Goal: Use online tool/utility: Utilize a website feature to perform a specific function

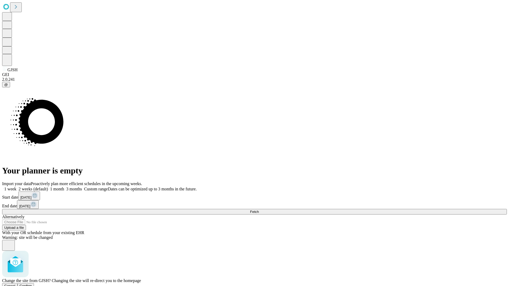
click at [32, 284] on span "Confirm" at bounding box center [26, 286] width 12 height 4
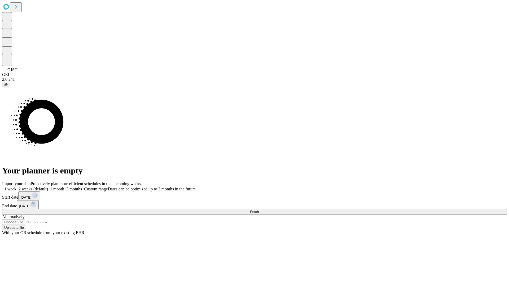
click at [64, 187] on label "1 month" at bounding box center [56, 189] width 16 height 5
click at [259, 210] on span "Fetch" at bounding box center [254, 212] width 9 height 4
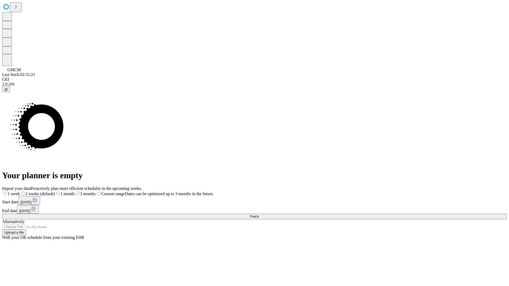
click at [75, 192] on label "1 month" at bounding box center [65, 194] width 20 height 5
click at [259, 215] on span "Fetch" at bounding box center [254, 217] width 9 height 4
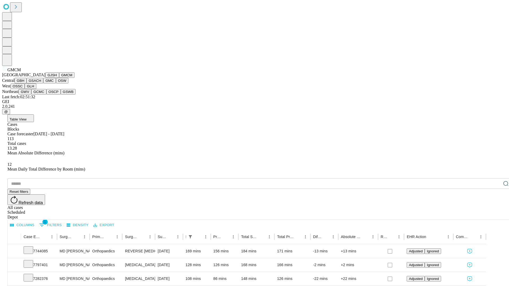
click at [27, 84] on button "GBH" at bounding box center [21, 81] width 12 height 6
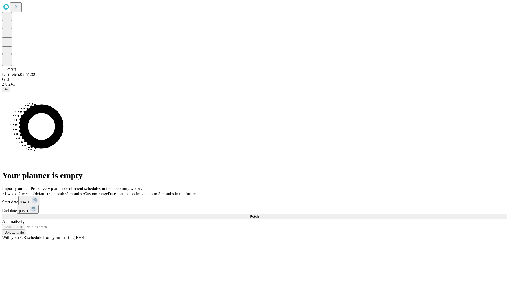
click at [64, 192] on label "1 month" at bounding box center [56, 194] width 16 height 5
click at [259, 215] on span "Fetch" at bounding box center [254, 217] width 9 height 4
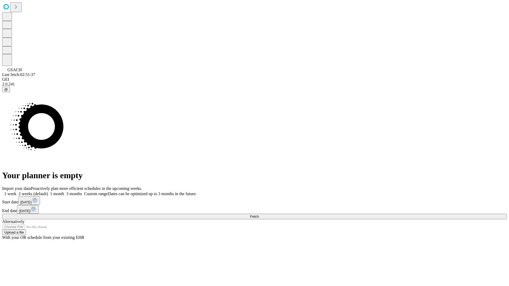
click at [64, 192] on label "1 month" at bounding box center [56, 194] width 16 height 5
click at [259, 215] on span "Fetch" at bounding box center [254, 217] width 9 height 4
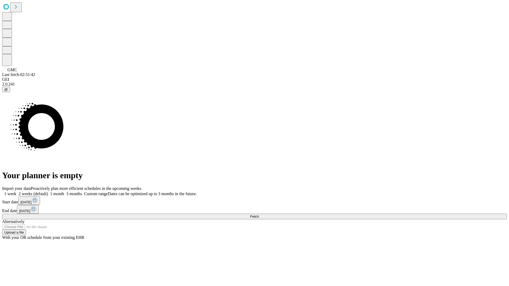
click at [64, 192] on label "1 month" at bounding box center [56, 194] width 16 height 5
click at [259, 215] on span "Fetch" at bounding box center [254, 217] width 9 height 4
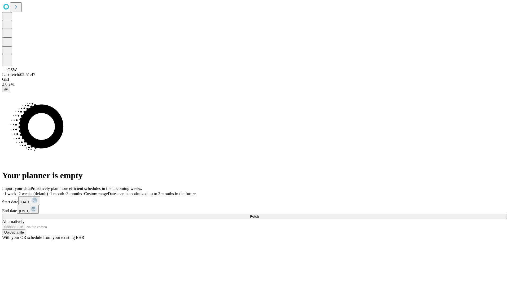
click at [259, 215] on span "Fetch" at bounding box center [254, 217] width 9 height 4
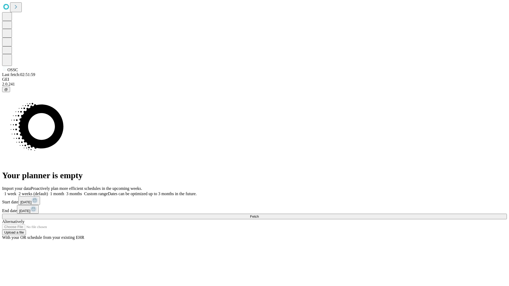
click at [64, 192] on label "1 month" at bounding box center [56, 194] width 16 height 5
click at [259, 215] on span "Fetch" at bounding box center [254, 217] width 9 height 4
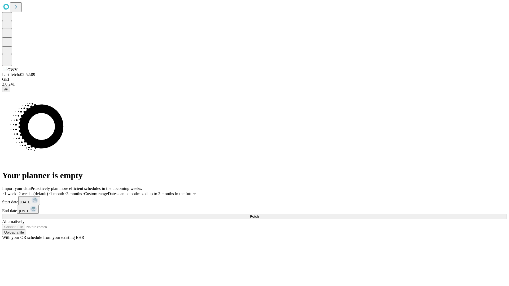
click at [64, 192] on label "1 month" at bounding box center [56, 194] width 16 height 5
click at [259, 215] on span "Fetch" at bounding box center [254, 217] width 9 height 4
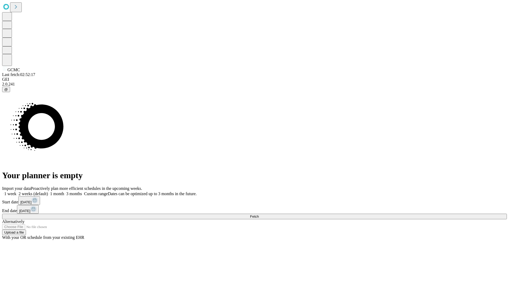
click at [64, 192] on label "1 month" at bounding box center [56, 194] width 16 height 5
click at [259, 215] on span "Fetch" at bounding box center [254, 217] width 9 height 4
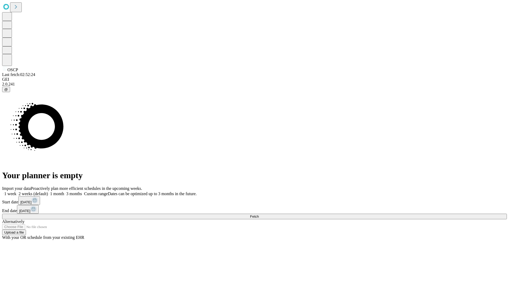
click at [64, 192] on label "1 month" at bounding box center [56, 194] width 16 height 5
click at [259, 215] on span "Fetch" at bounding box center [254, 217] width 9 height 4
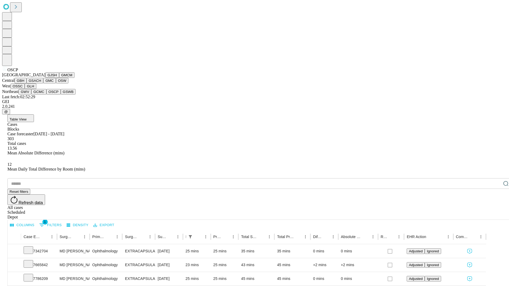
click at [61, 95] on button "GSWB" at bounding box center [68, 92] width 15 height 6
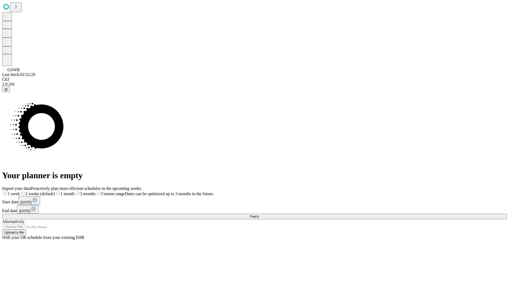
click at [259, 215] on span "Fetch" at bounding box center [254, 217] width 9 height 4
